Goal: Task Accomplishment & Management: Manage account settings

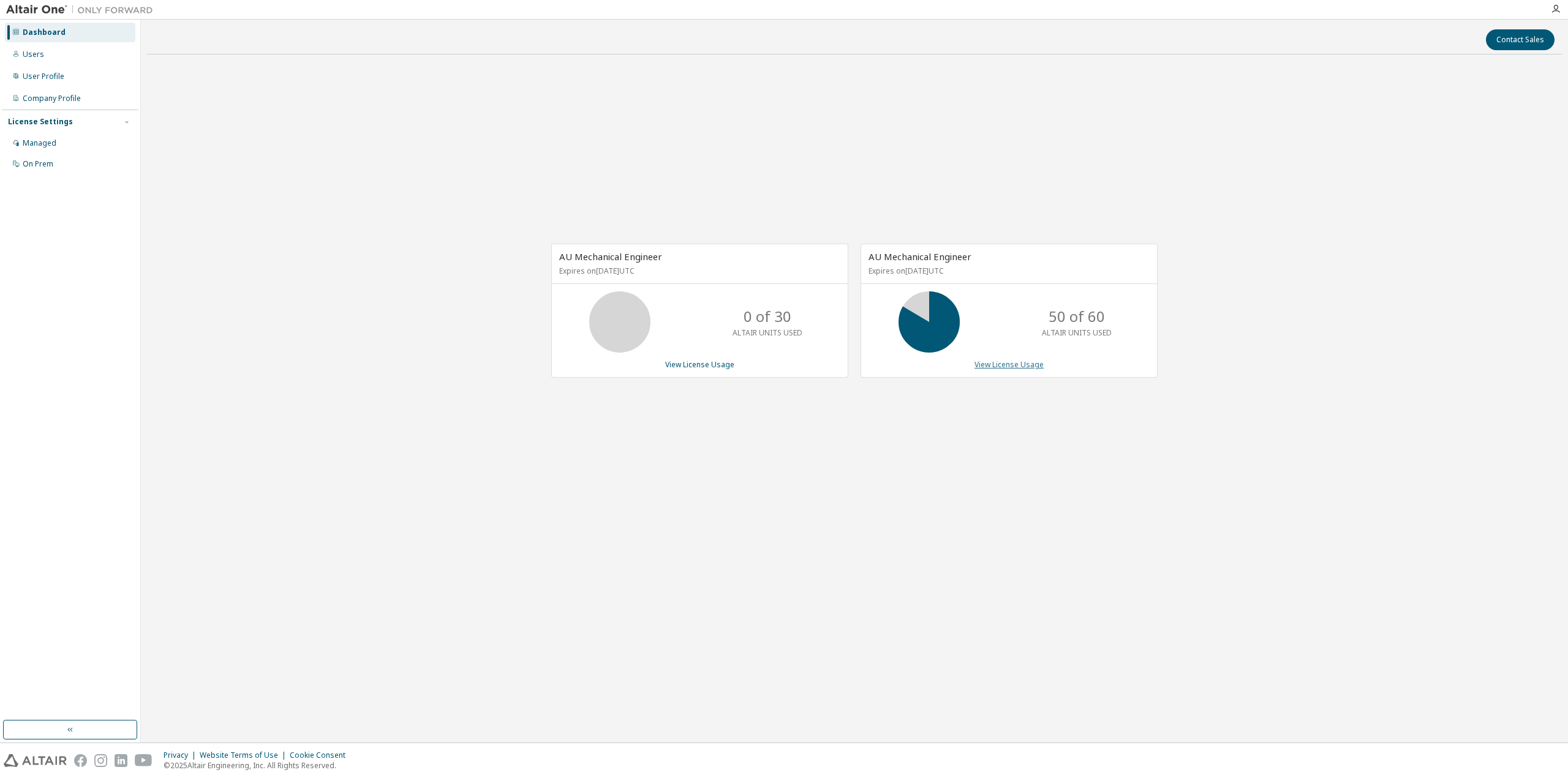
click at [994, 362] on link "View License Usage" at bounding box center [1008, 364] width 69 height 11
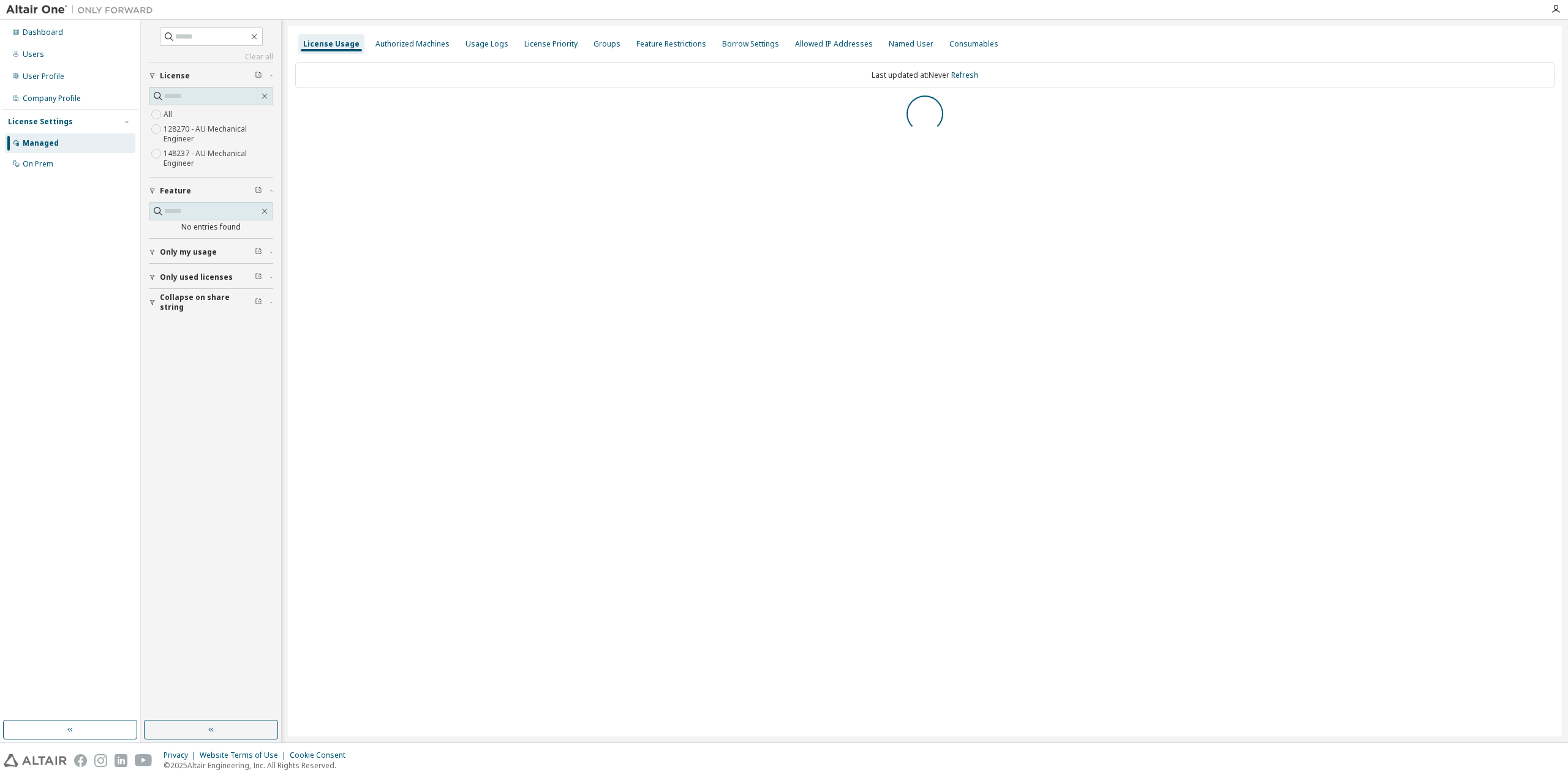
click at [207, 303] on span "Collapse on share string" at bounding box center [207, 302] width 95 height 19
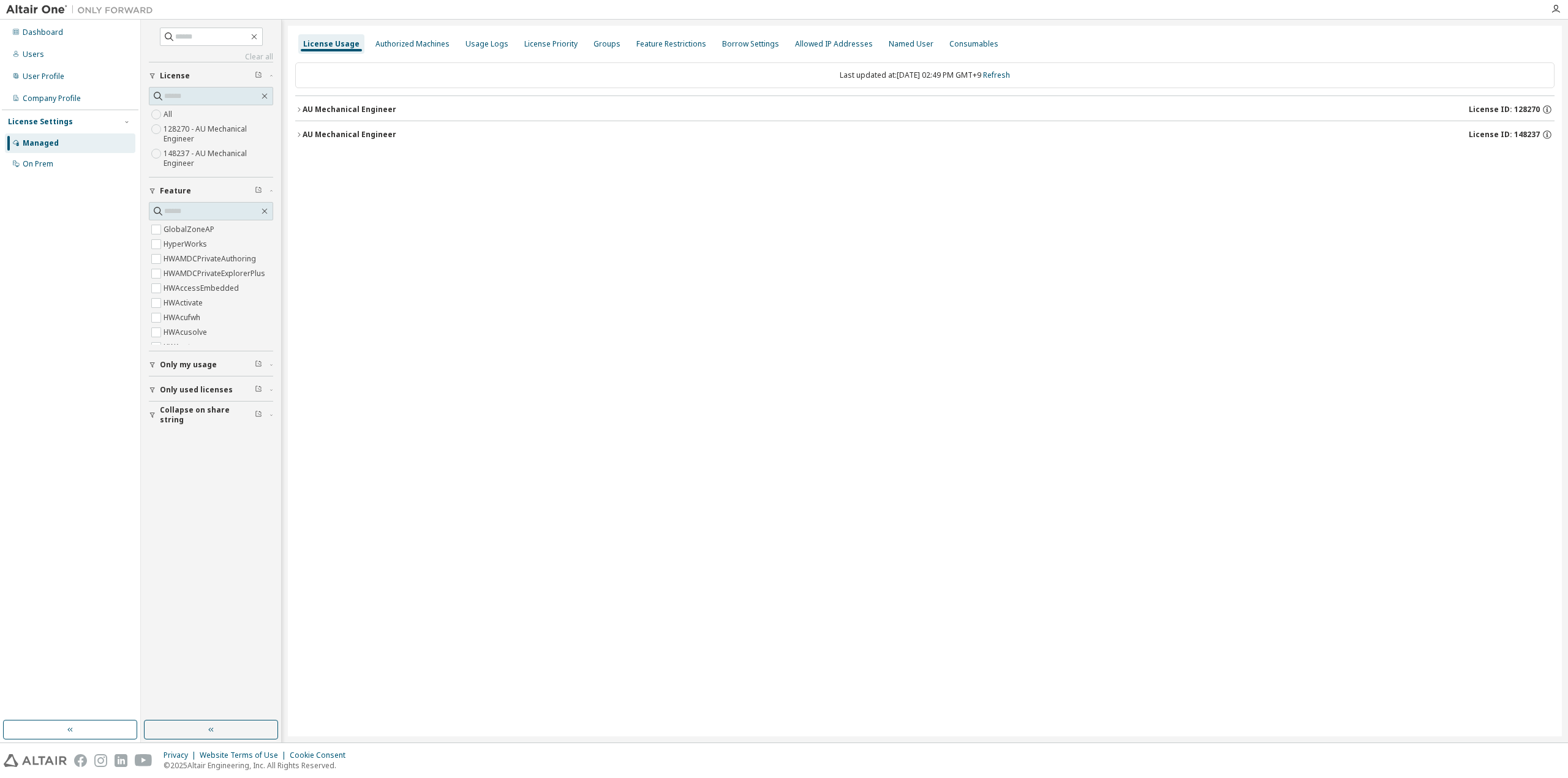
drag, startPoint x: 177, startPoint y: 409, endPoint x: 174, endPoint y: 419, distance: 10.4
click at [177, 410] on span "Collapse on share string" at bounding box center [207, 415] width 95 height 19
click at [181, 388] on span "Only used licenses" at bounding box center [196, 390] width 73 height 10
click at [186, 360] on span "Only my usage" at bounding box center [188, 365] width 57 height 10
click at [172, 363] on span "Only my usage" at bounding box center [188, 365] width 57 height 10
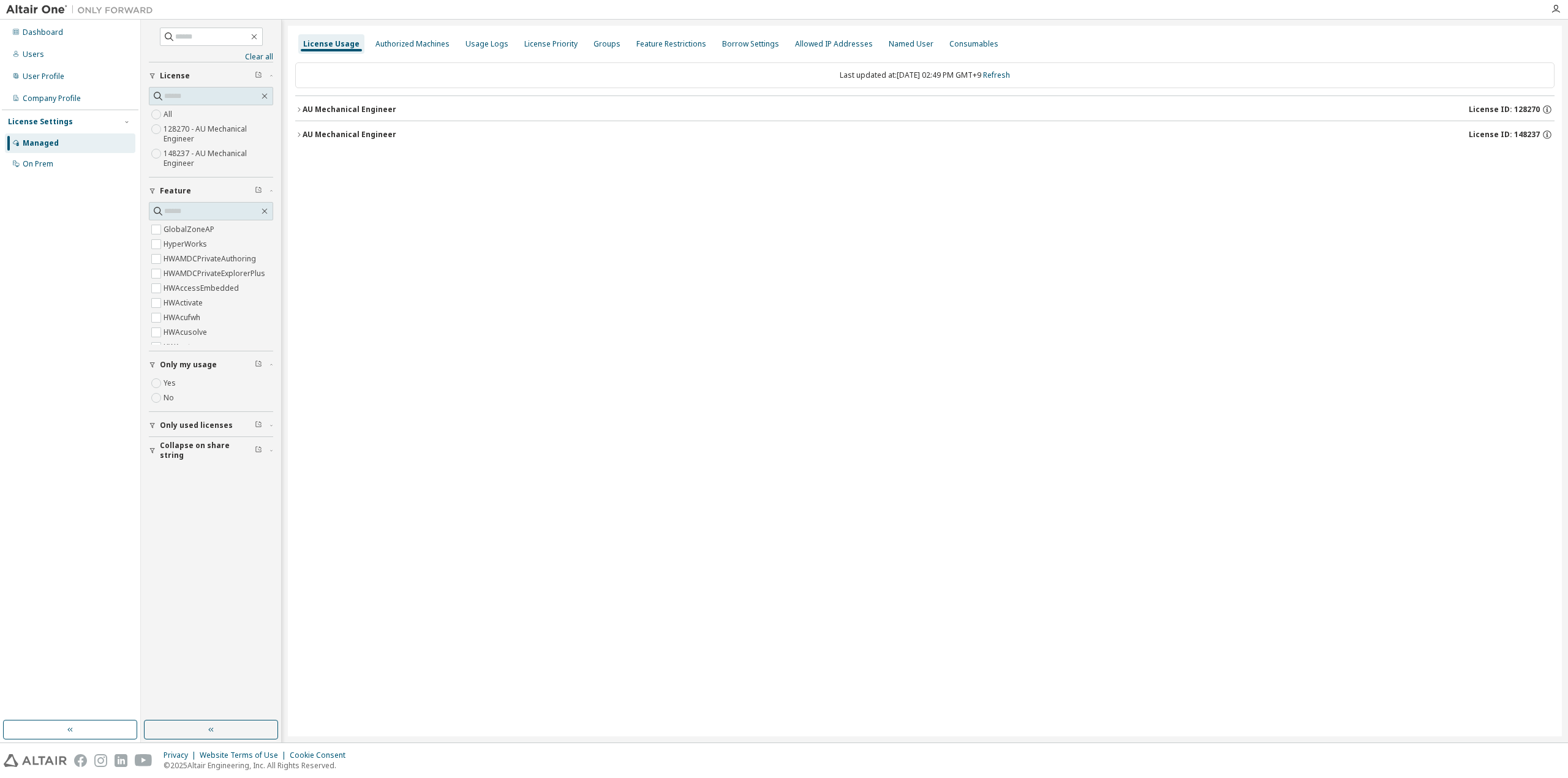
click at [431, 284] on div "License Usage Authorized Machines Usage Logs License Priority Groups Feature Re…" at bounding box center [925, 381] width 1273 height 711
click at [239, 725] on button "button" at bounding box center [210, 730] width 134 height 19
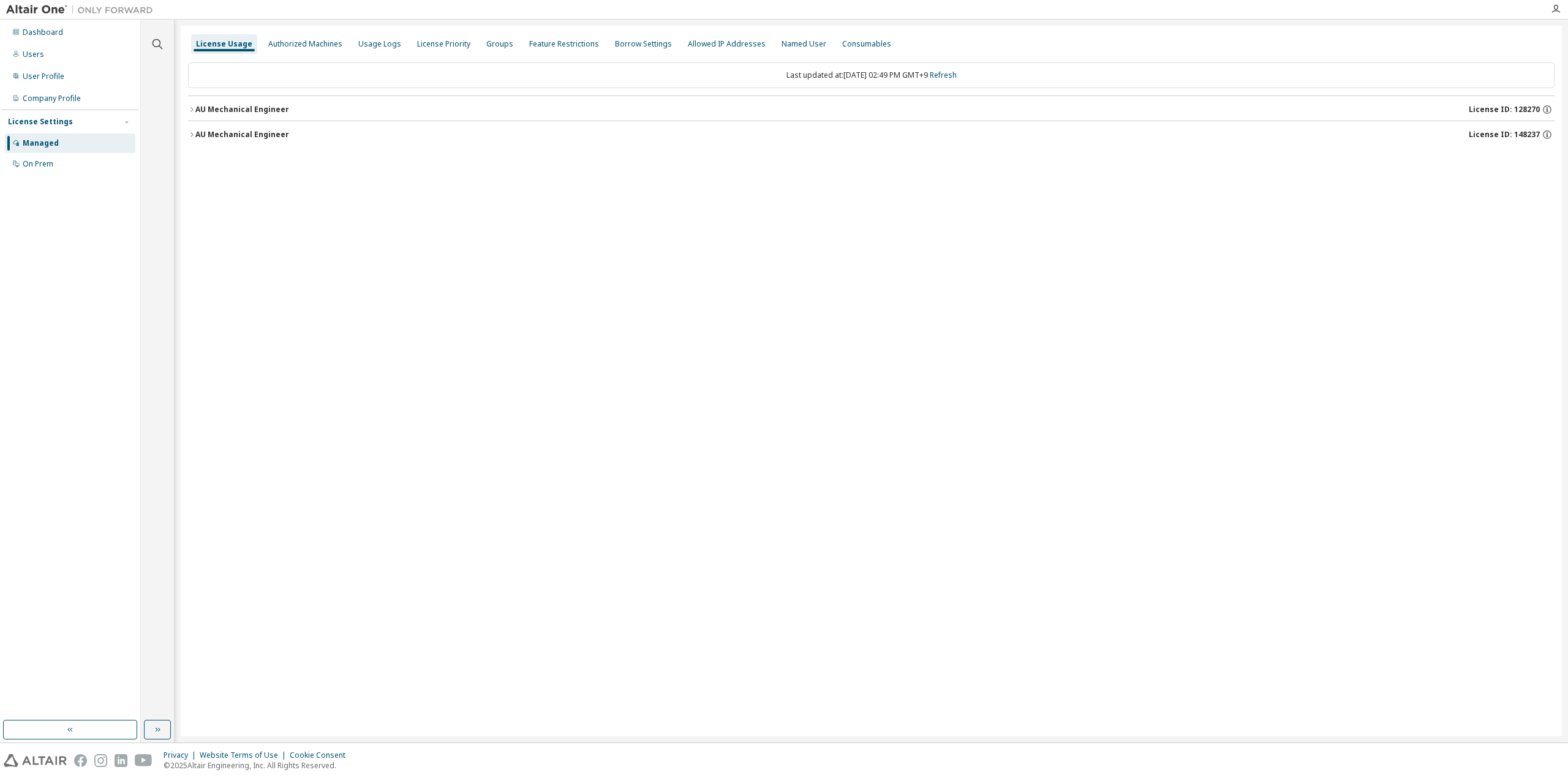
click at [204, 102] on button "AU Mechanical Engineer License ID: 128270" at bounding box center [871, 110] width 1366 height 27
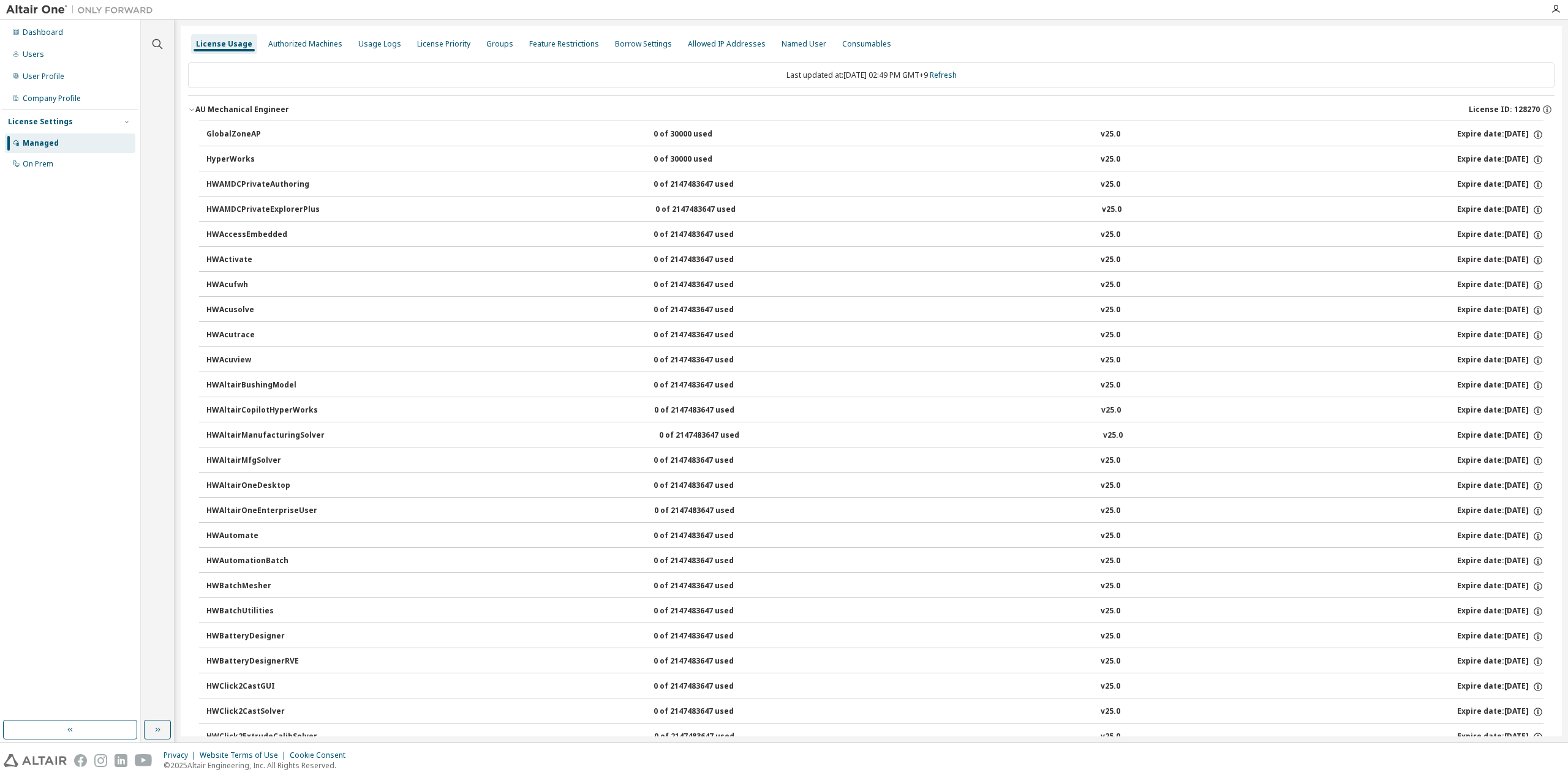
click at [204, 102] on button "AU Mechanical Engineer License ID: 128270" at bounding box center [871, 110] width 1366 height 27
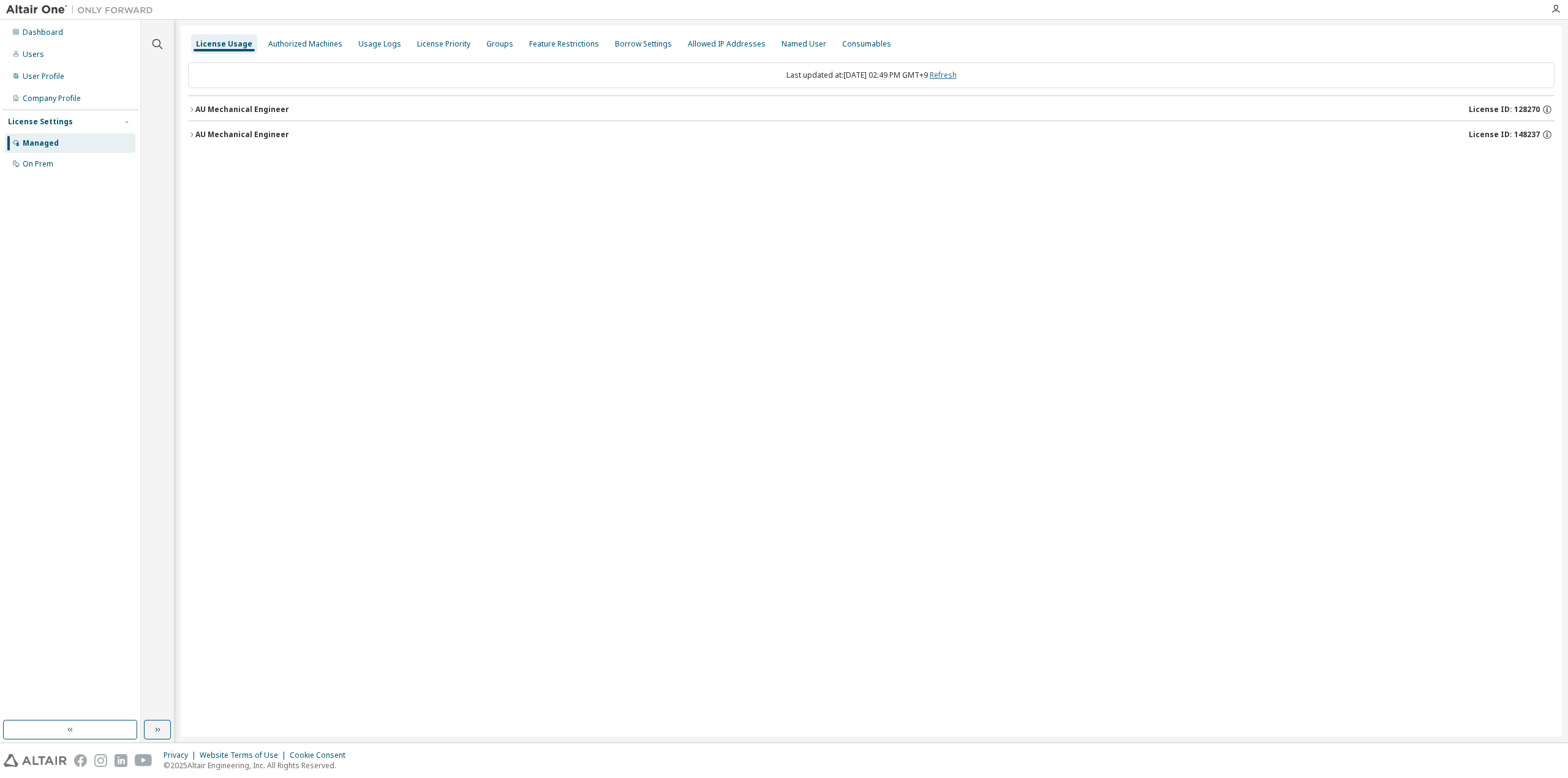
click at [954, 75] on link "Refresh" at bounding box center [943, 74] width 27 height 11
click at [917, 458] on div "License Usage Authorized Machines Usage Logs License Priority Groups Feature Re…" at bounding box center [872, 381] width 1381 height 711
